Goal: Transaction & Acquisition: Purchase product/service

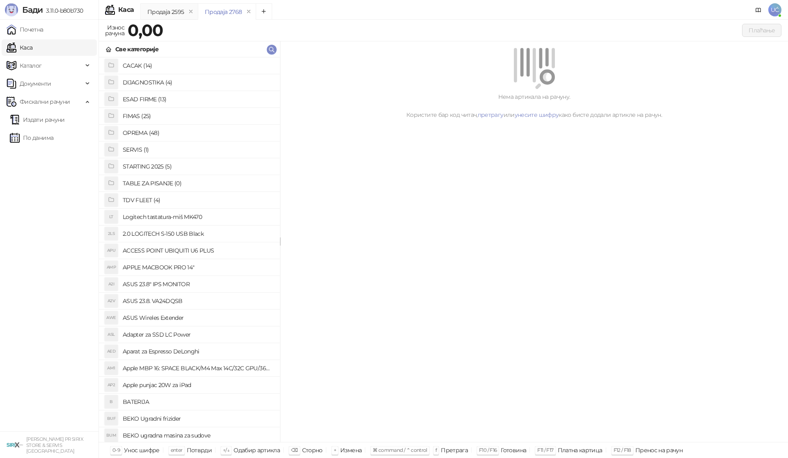
click at [166, 133] on h4 "OPREMA (48)" at bounding box center [198, 132] width 151 height 13
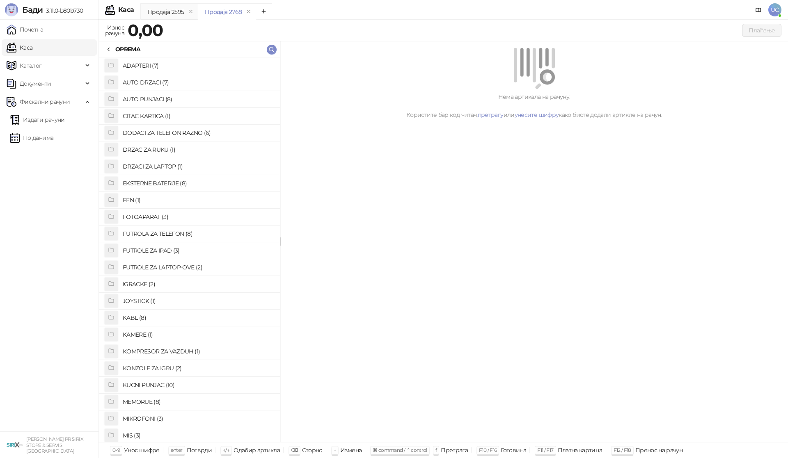
click at [137, 312] on h4 "KABL (8)" at bounding box center [198, 317] width 151 height 13
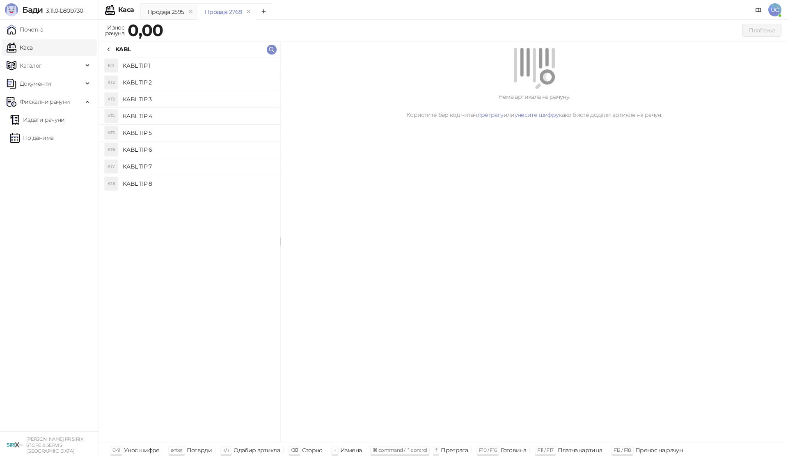
click at [142, 93] on h4 "KABL TIP 3" at bounding box center [198, 99] width 151 height 13
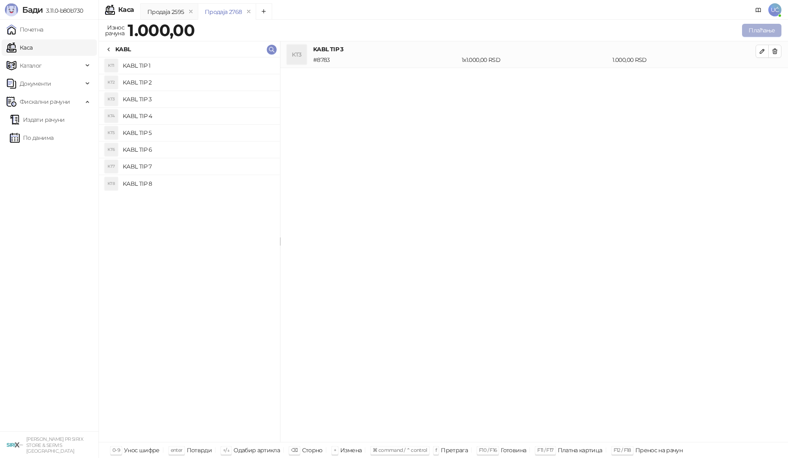
click at [749, 29] on button "Плаћање" at bounding box center [761, 30] width 39 height 13
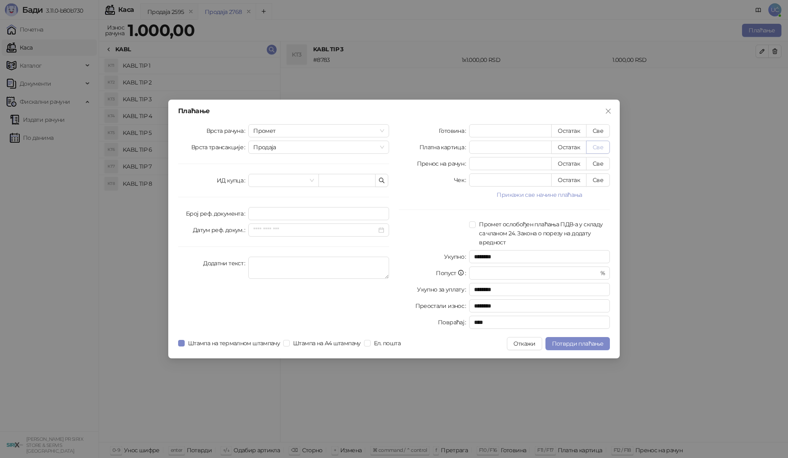
click at [596, 147] on button "Све" at bounding box center [598, 147] width 24 height 13
type input "****"
click at [568, 343] on span "Потврди плаћање" at bounding box center [577, 343] width 51 height 7
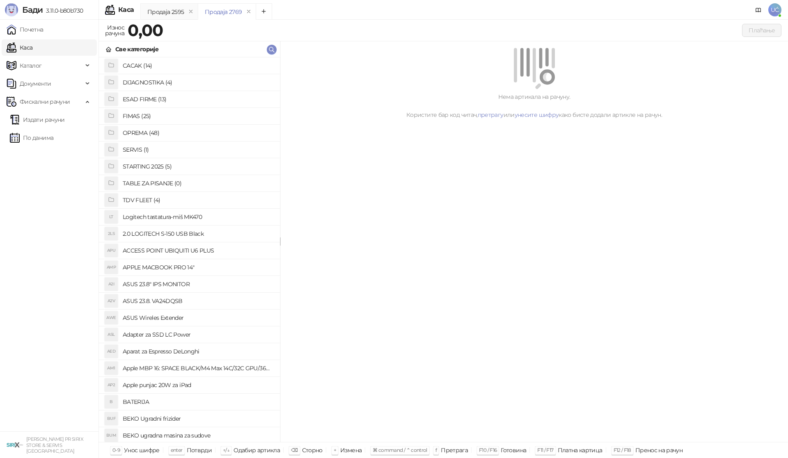
click at [153, 132] on h4 "OPREMA (48)" at bounding box center [198, 132] width 151 height 13
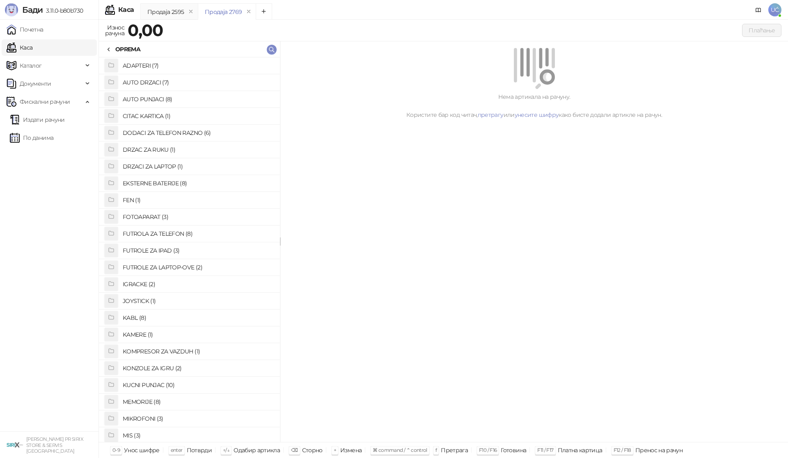
click at [127, 325] on li "KABL (8)" at bounding box center [189, 318] width 181 height 17
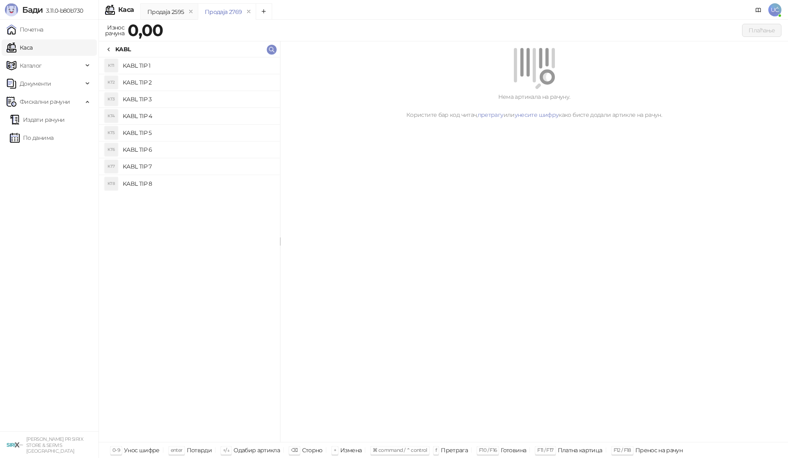
click at [146, 103] on h4 "KABL TIP 3" at bounding box center [198, 99] width 151 height 13
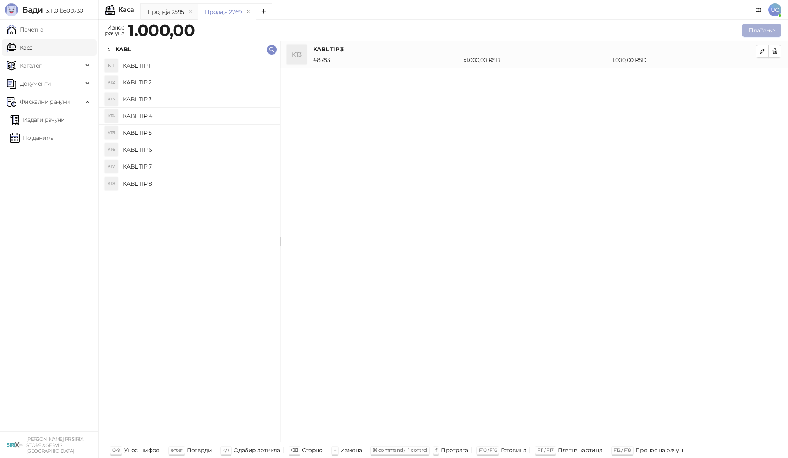
click at [776, 33] on button "Плаћање" at bounding box center [761, 30] width 39 height 13
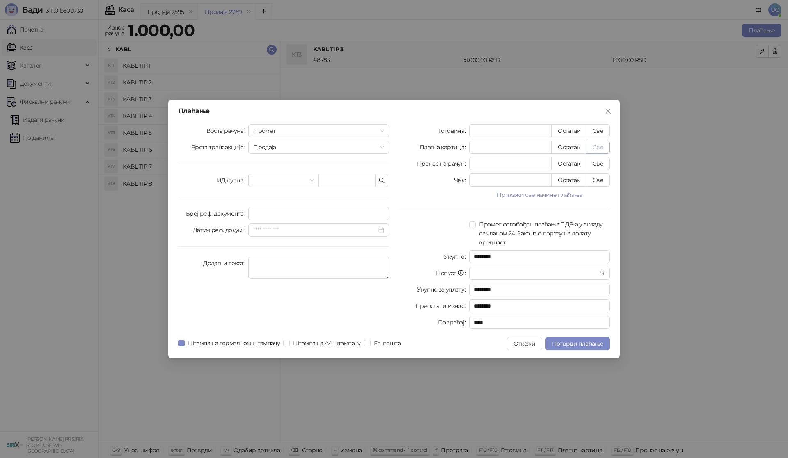
click at [601, 153] on button "Све" at bounding box center [598, 147] width 24 height 13
type input "****"
click at [561, 334] on div "Плаћање Врста рачуна Промет Врста трансакције Продаја ИД купца Број реф. докуме…" at bounding box center [393, 229] width 451 height 259
click at [564, 340] on span "Потврди плаћање" at bounding box center [577, 343] width 51 height 7
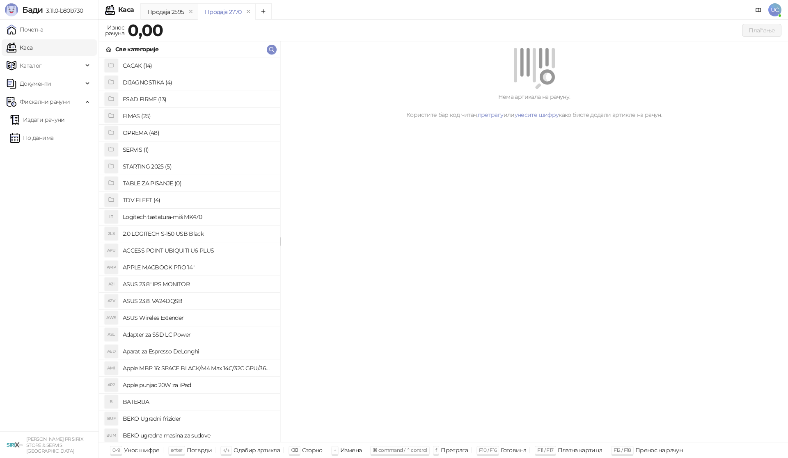
click at [154, 136] on h4 "OPREMA (48)" at bounding box center [198, 132] width 151 height 13
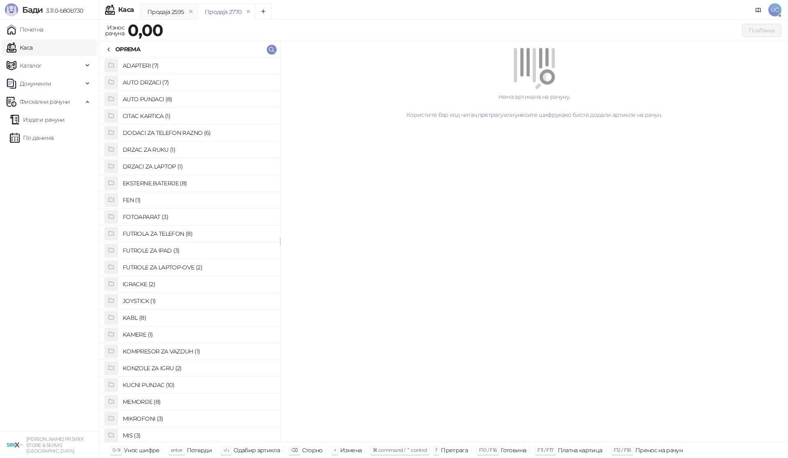
click at [123, 318] on h4 "KABL (8)" at bounding box center [198, 317] width 151 height 13
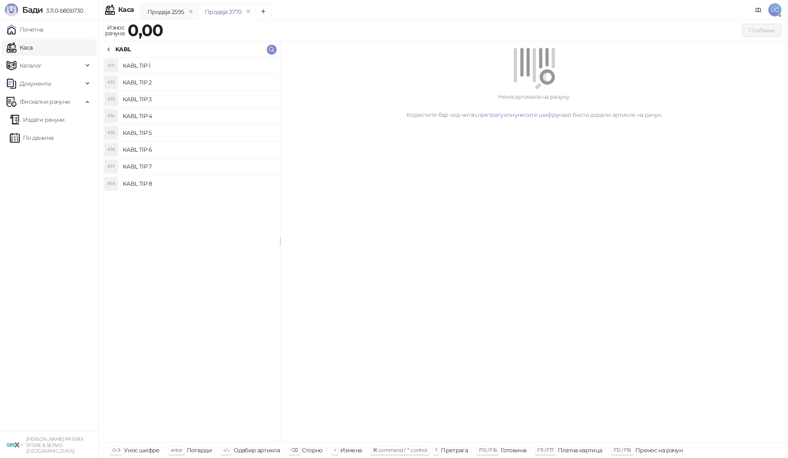
click at [176, 97] on h4 "KABL TIP 3" at bounding box center [198, 99] width 151 height 13
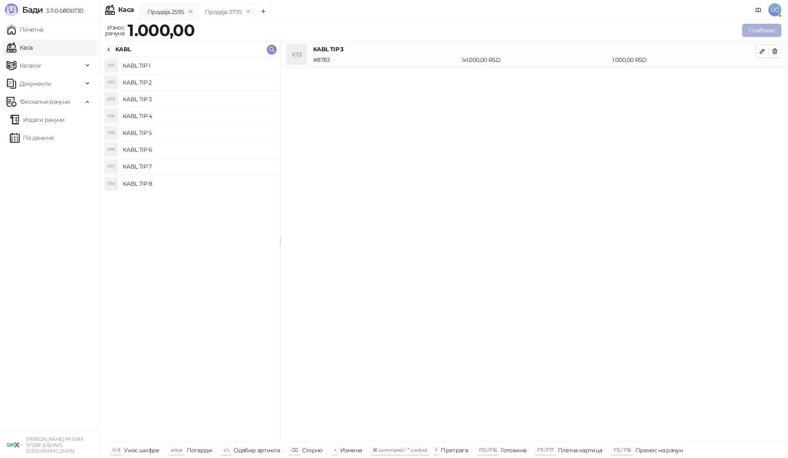
click at [753, 30] on button "Плаћање" at bounding box center [761, 30] width 39 height 13
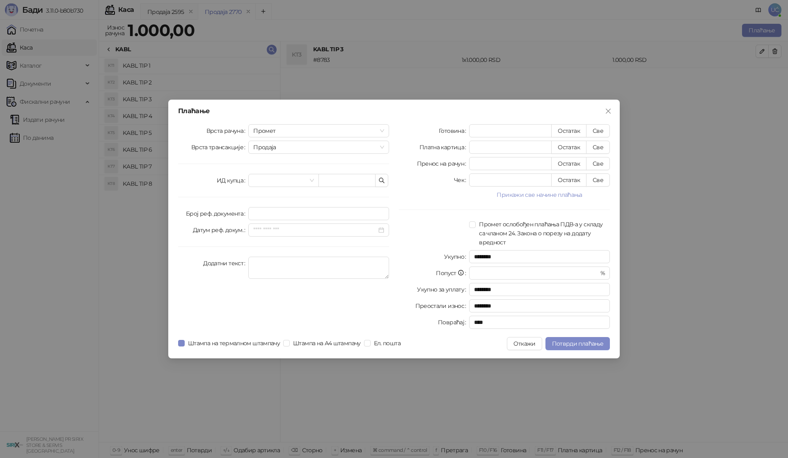
click at [607, 139] on div "Готовина * Остатак Све Платна картица * Остатак Све Пренос на рачун * Остатак С…" at bounding box center [504, 228] width 221 height 208
click at [604, 147] on button "Све" at bounding box center [598, 147] width 24 height 13
type input "****"
click at [594, 345] on span "Потврди плаћање" at bounding box center [577, 343] width 51 height 7
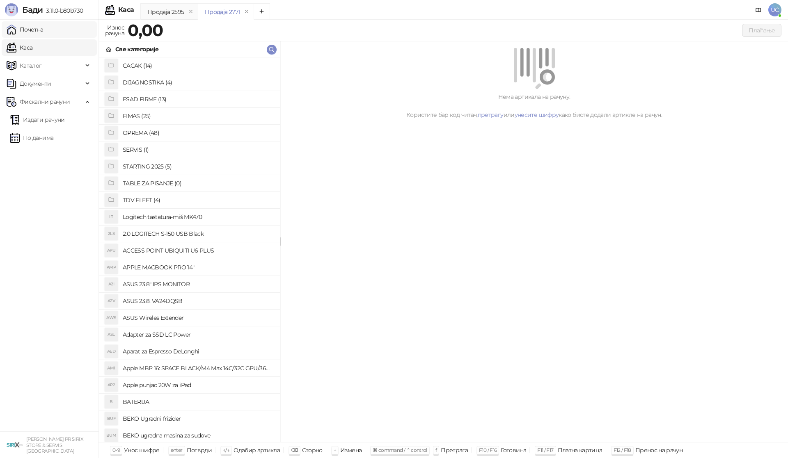
click at [43, 30] on link "Почетна" at bounding box center [25, 29] width 37 height 16
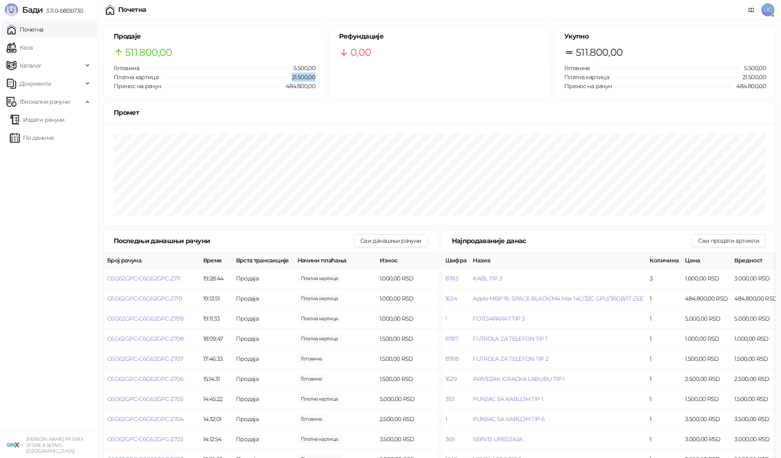
drag, startPoint x: 314, startPoint y: 79, endPoint x: 287, endPoint y: 75, distance: 27.4
click at [287, 75] on span "21.500,00" at bounding box center [300, 77] width 29 height 9
click at [526, 80] on div "Рефундације 0,00" at bounding box center [440, 61] width 222 height 73
